Goal: Information Seeking & Learning: Learn about a topic

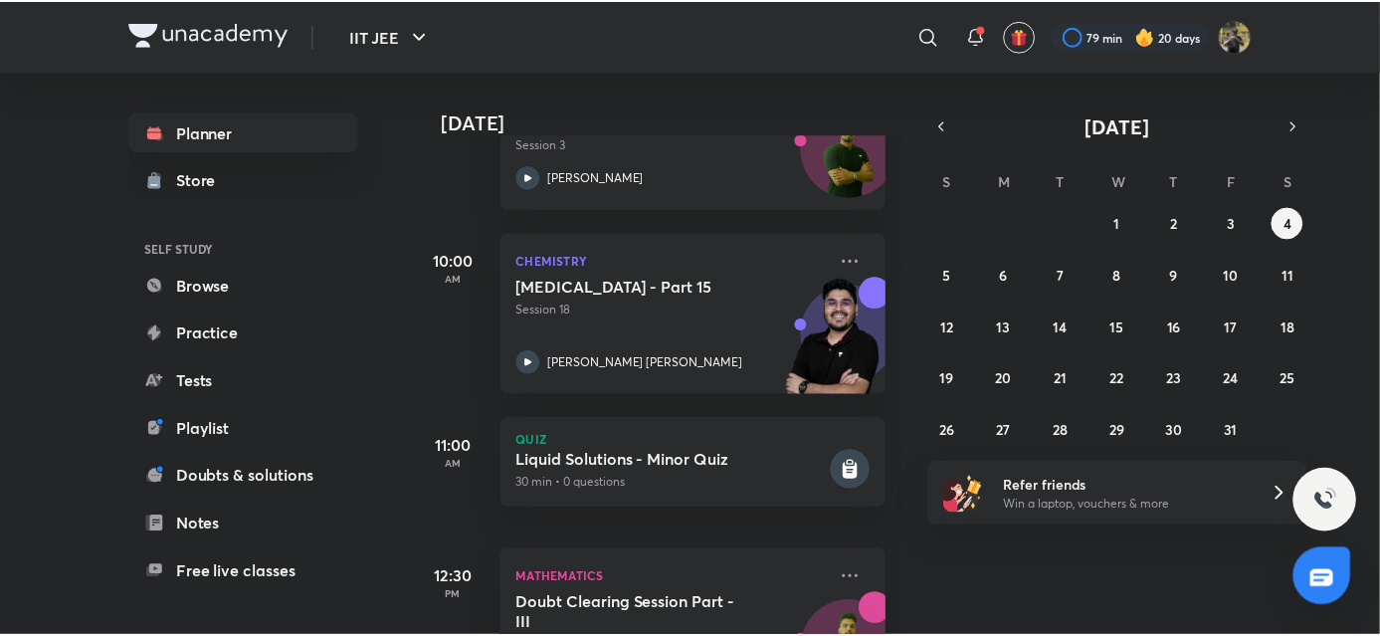
scroll to position [884, 0]
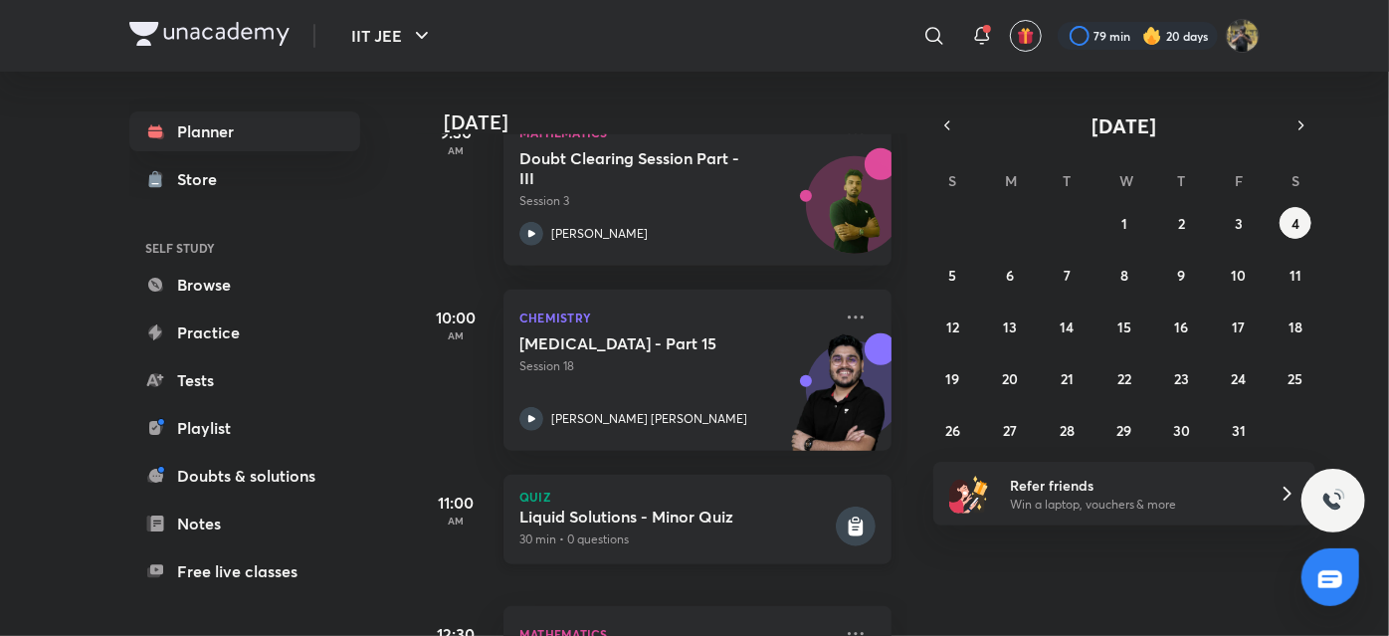
click at [584, 506] on h5 "Liquid Solutions - Minor Quiz" at bounding box center [675, 516] width 312 height 20
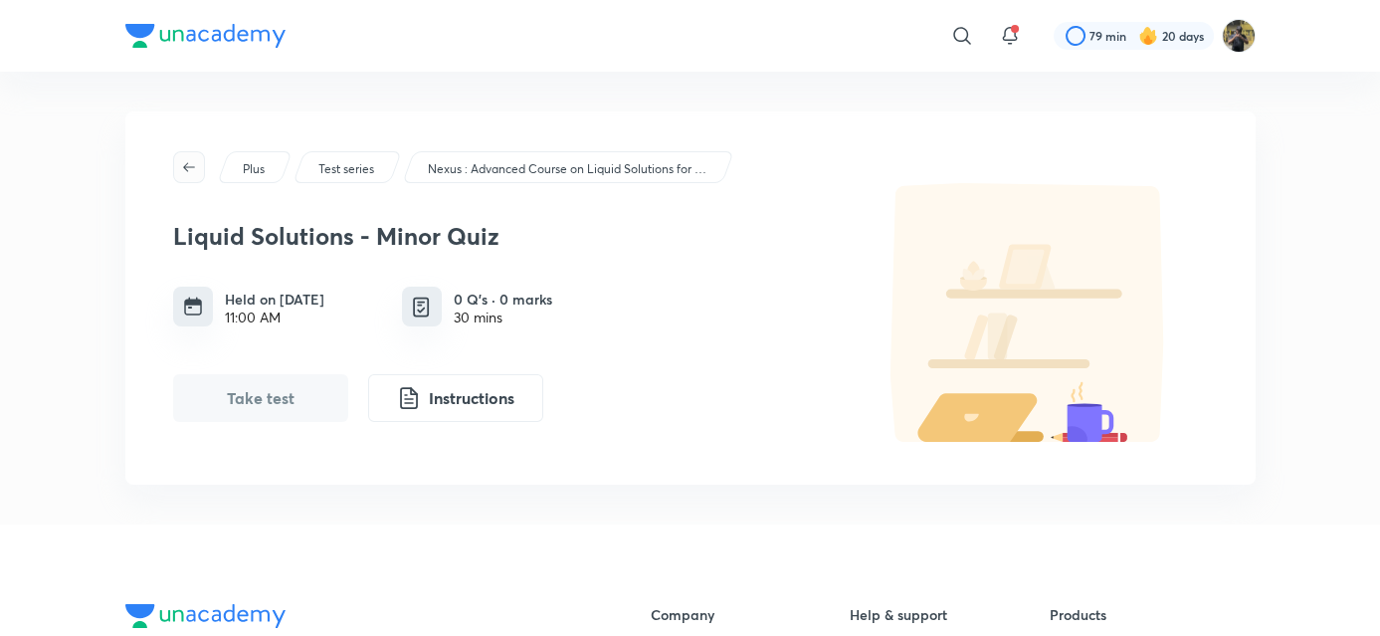
click at [184, 178] on button "button" at bounding box center [189, 167] width 32 height 32
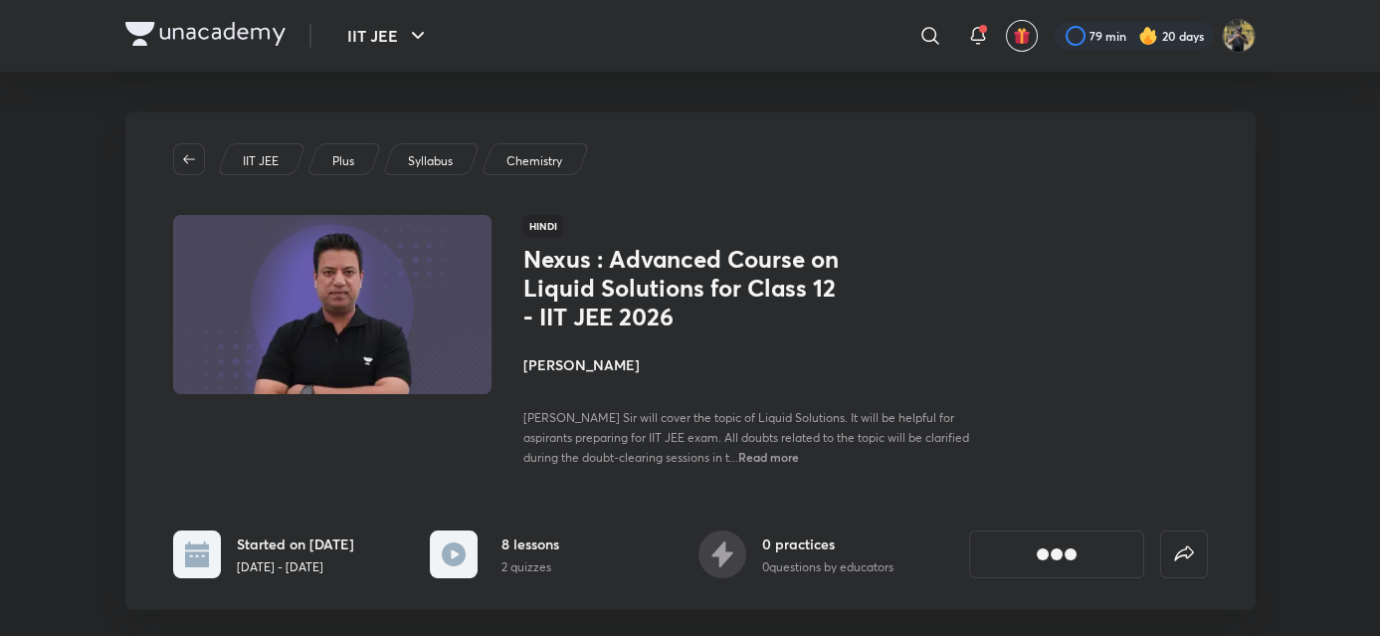
click at [233, 32] on img at bounding box center [205, 34] width 160 height 24
